Goal: Navigation & Orientation: Find specific page/section

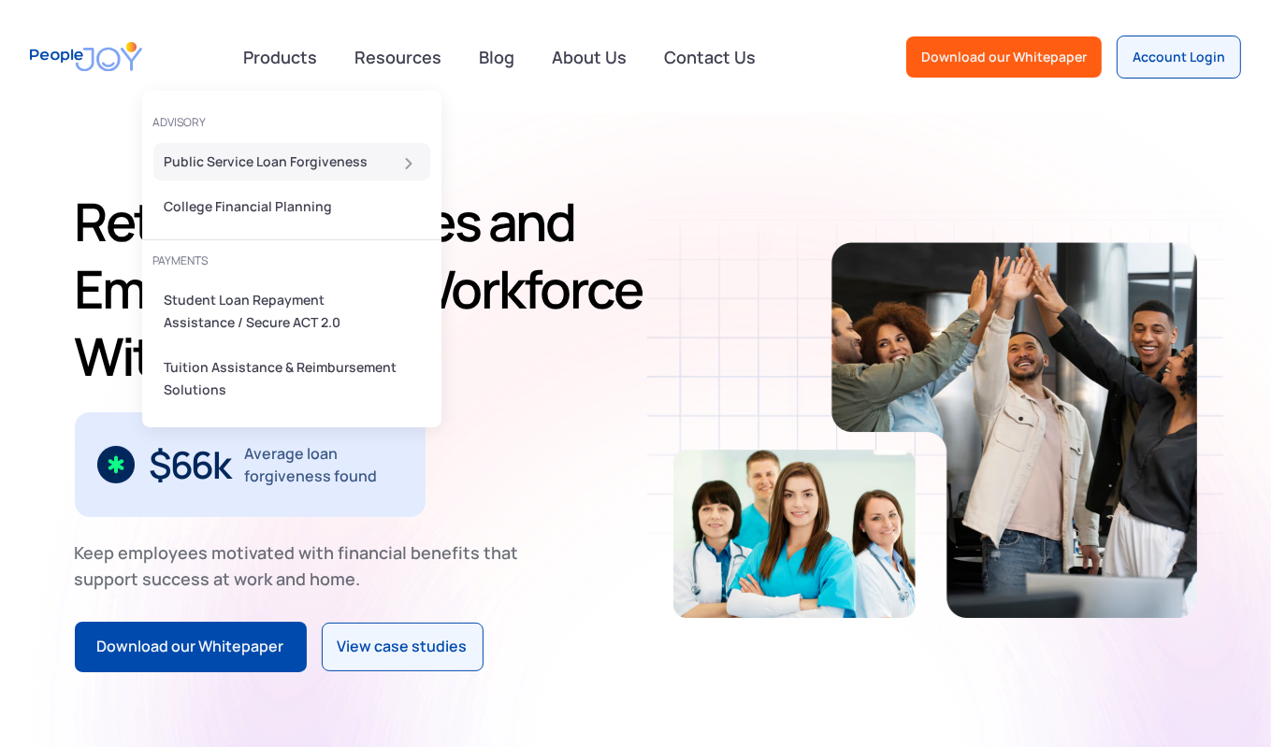
click at [267, 159] on div "Public Service Loan Forgiveness" at bounding box center [286, 162] width 243 height 22
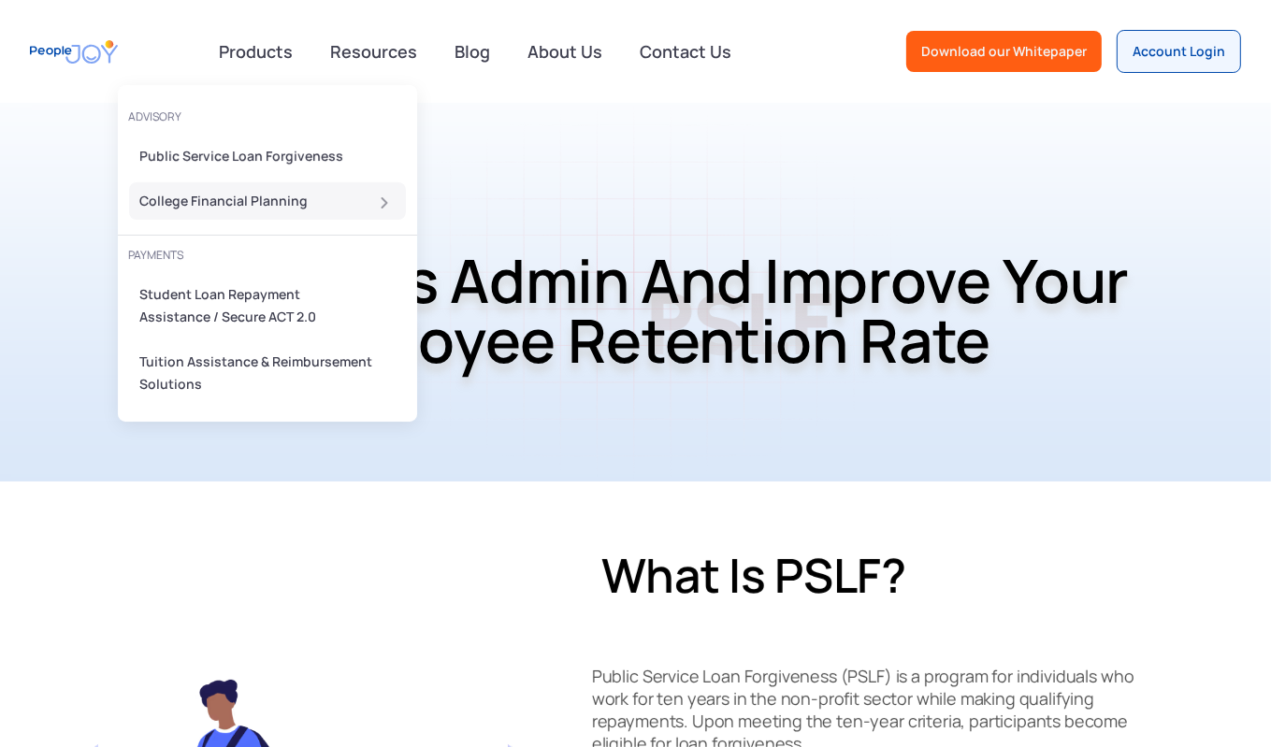
click at [250, 204] on div "College Financial Planning" at bounding box center [261, 201] width 243 height 22
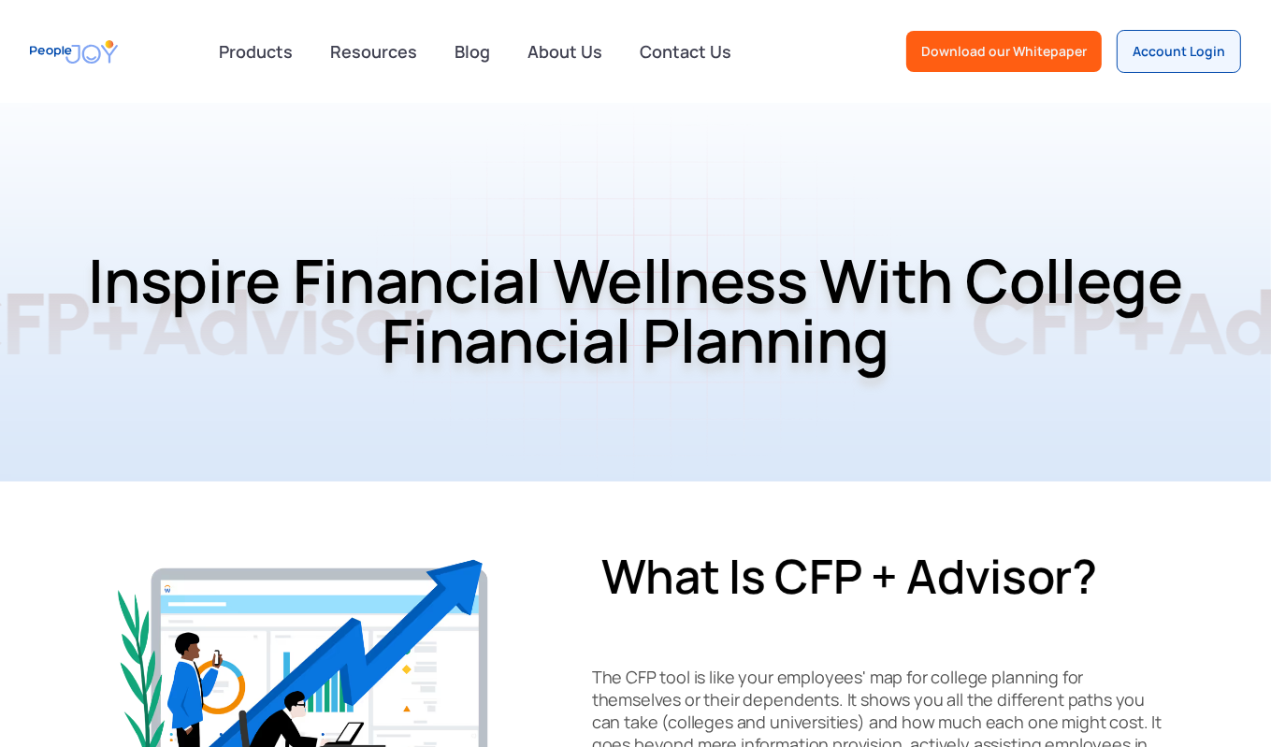
click at [72, 56] on img "home" at bounding box center [74, 52] width 88 height 42
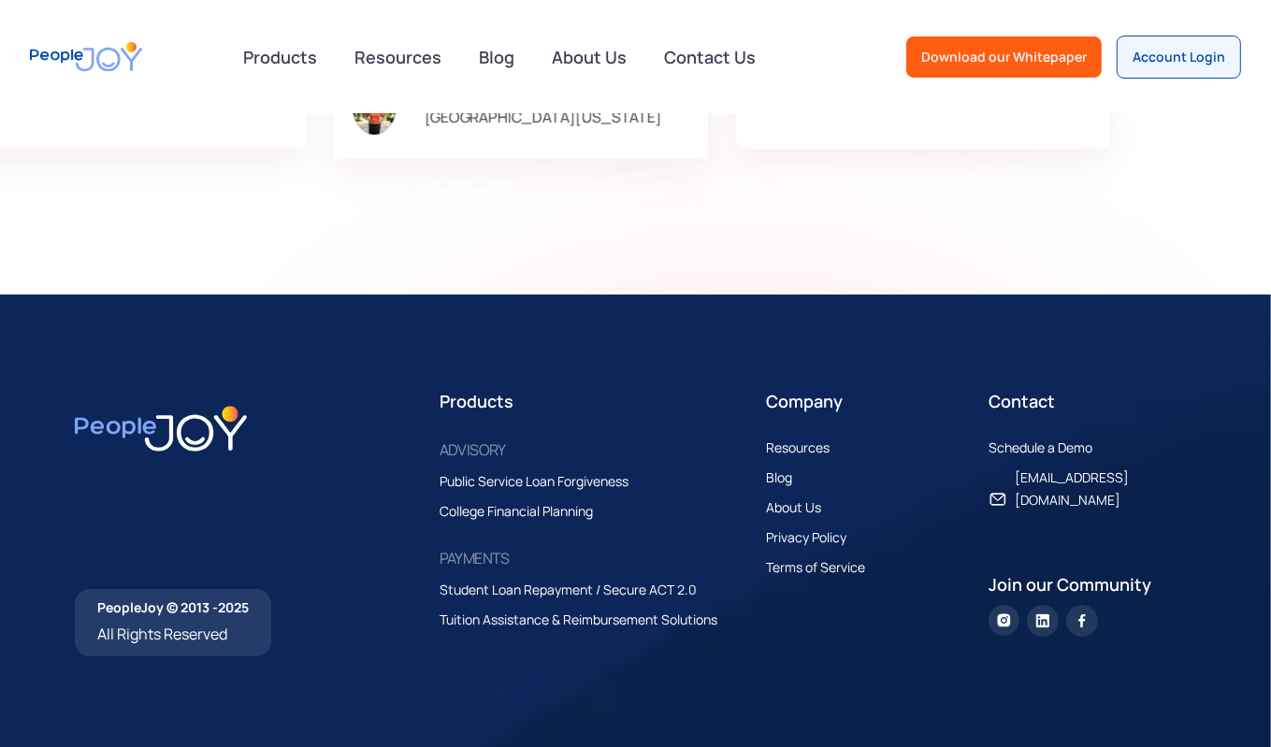
scroll to position [5835, 0]
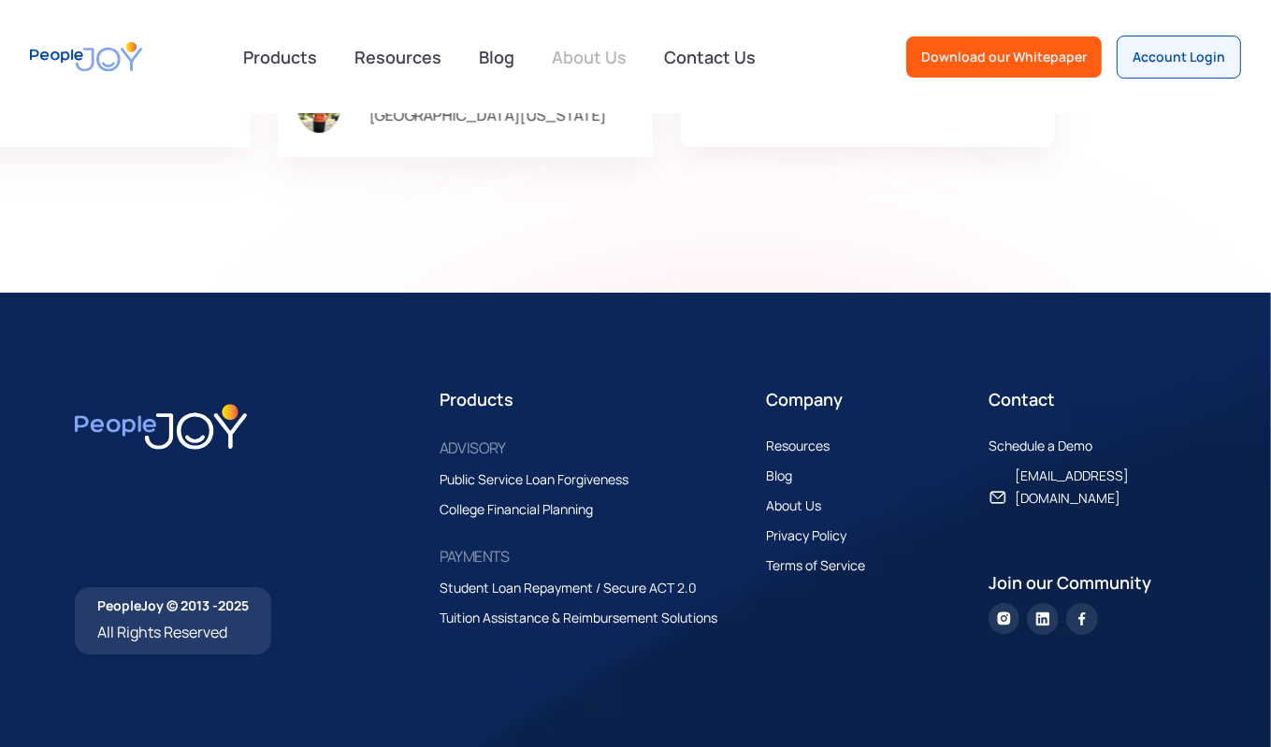
click at [587, 65] on link "About Us" at bounding box center [589, 56] width 97 height 41
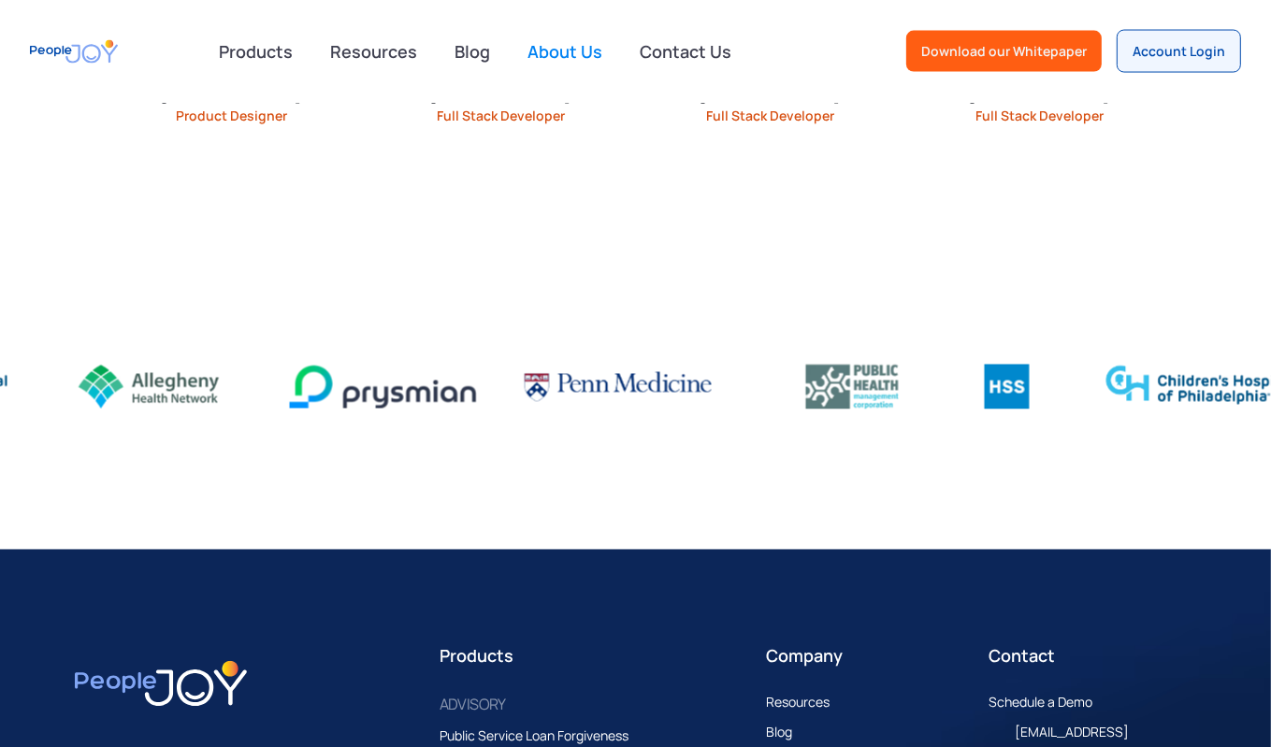
scroll to position [2914, 0]
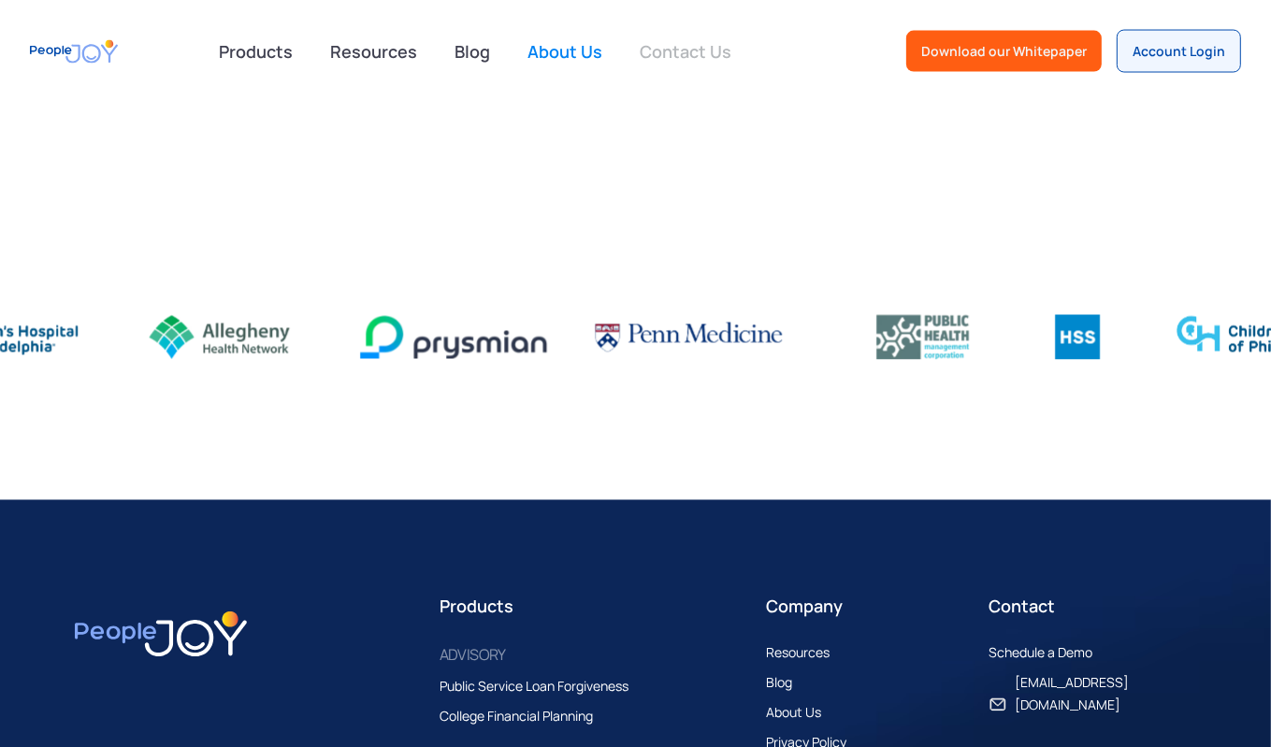
click at [688, 45] on link "Contact Us" at bounding box center [686, 51] width 114 height 41
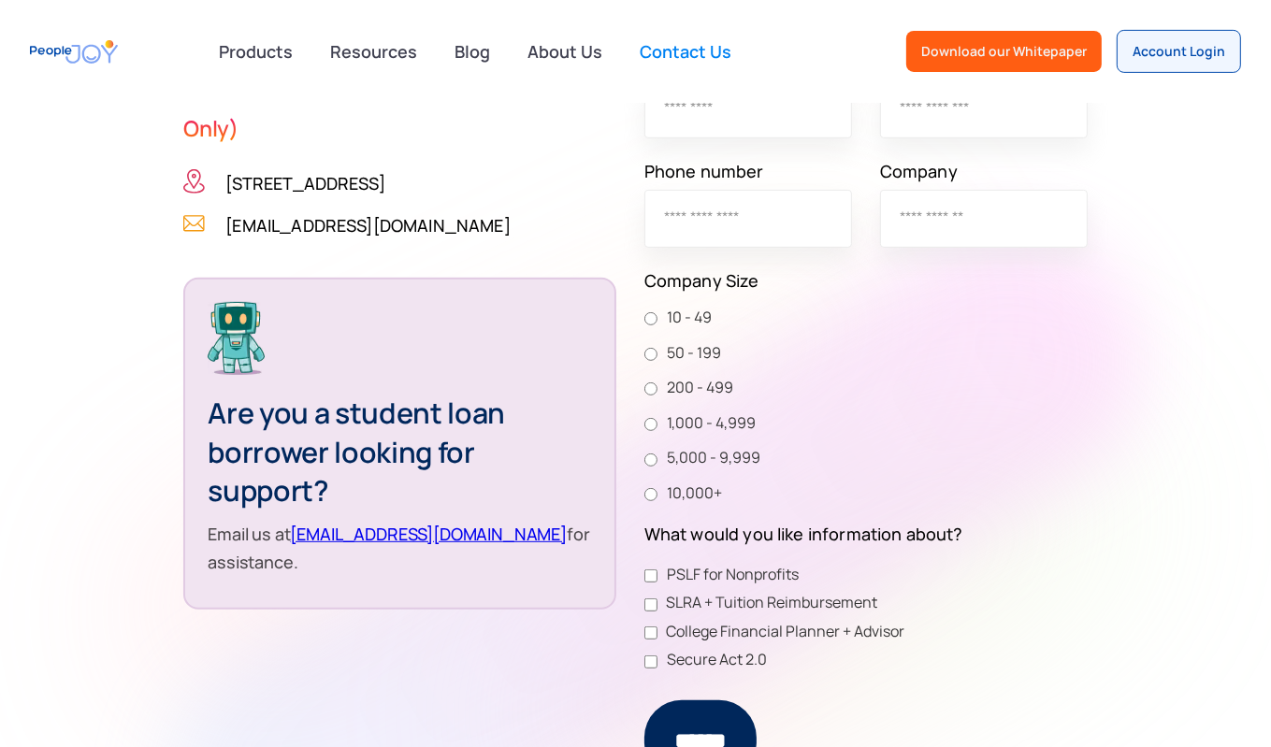
scroll to position [666, 0]
